Goal: Obtain resource: Obtain resource

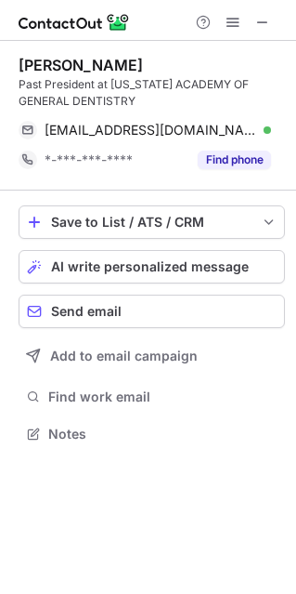
scroll to position [420, 296]
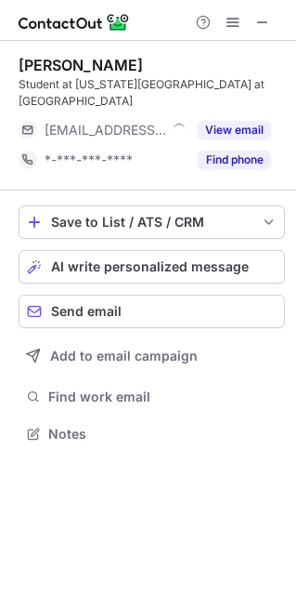
scroll to position [403, 296]
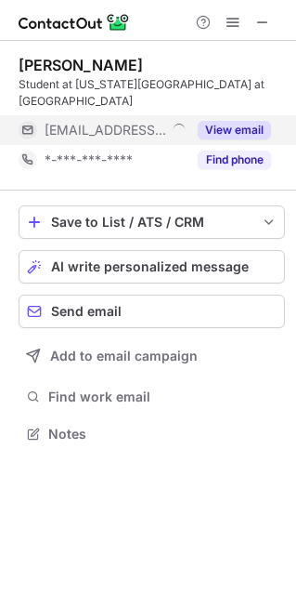
click at [230, 121] on button "View email" at bounding box center [234, 130] width 73 height 19
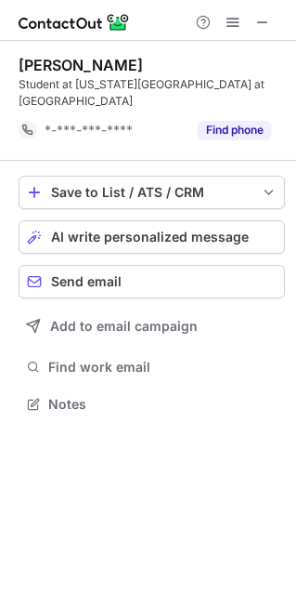
scroll to position [374, 296]
click at [269, 20] on span at bounding box center [263, 22] width 15 height 15
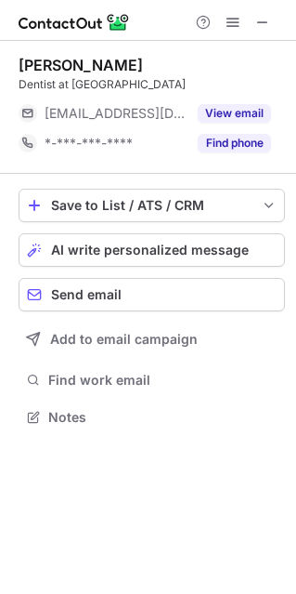
scroll to position [403, 296]
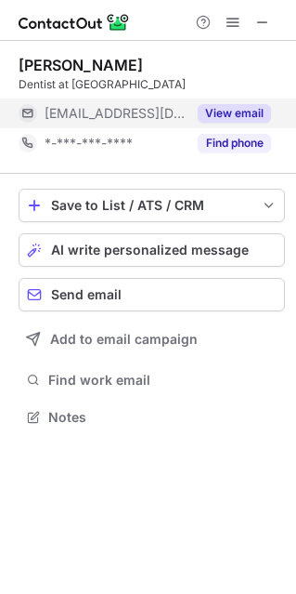
click at [241, 104] on button "View email" at bounding box center [234, 113] width 73 height 19
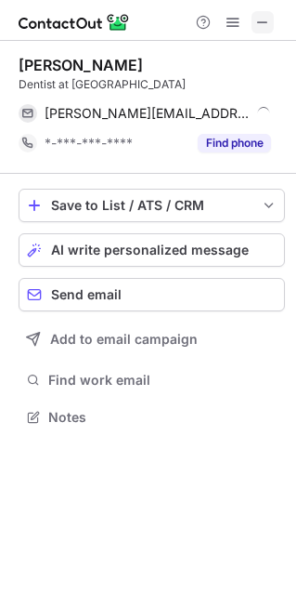
click at [262, 24] on span at bounding box center [263, 22] width 15 height 15
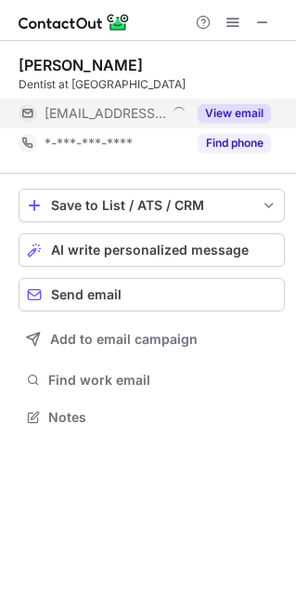
scroll to position [9, 9]
click at [239, 123] on div "View email" at bounding box center [229, 114] width 85 height 30
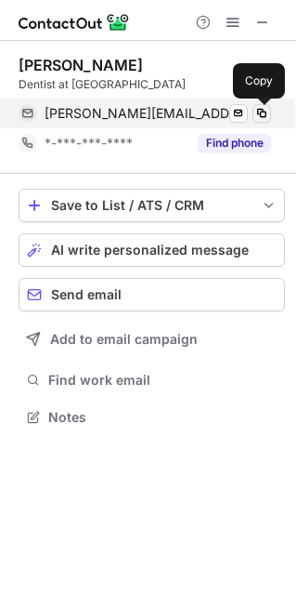
click at [263, 117] on span at bounding box center [262, 113] width 15 height 15
